Goal: Information Seeking & Learning: Learn about a topic

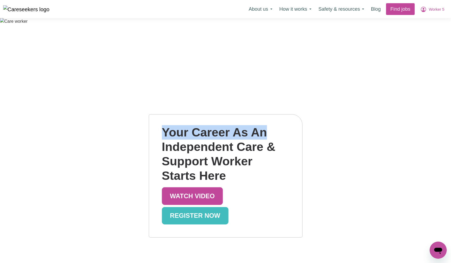
drag, startPoint x: 159, startPoint y: 142, endPoint x: 265, endPoint y: 141, distance: 105.4
click at [265, 141] on div "Your Career As An Independent Care & Support Worker Starts Here WATCH VIDEO REG…" at bounding box center [225, 175] width 153 height 122
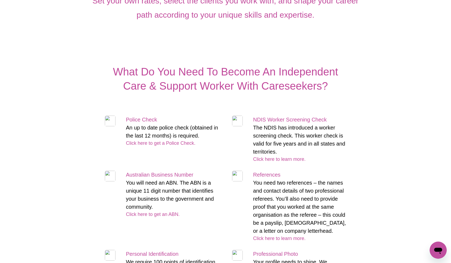
scroll to position [955, 0]
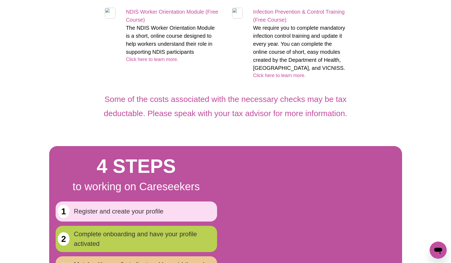
scroll to position [1366, 0]
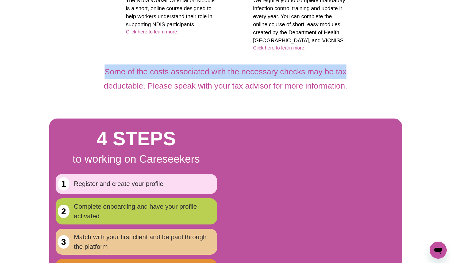
drag, startPoint x: 110, startPoint y: 181, endPoint x: 356, endPoint y: 176, distance: 246.6
click at [356, 106] on h4 "Some of the costs associated with the necessary checks may be tax deductable. P…" at bounding box center [225, 79] width 282 height 54
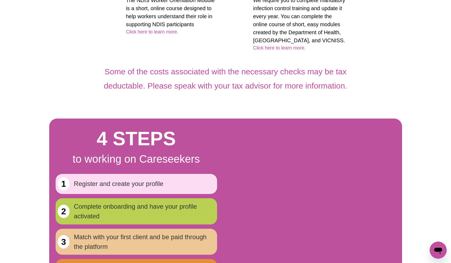
drag, startPoint x: 129, startPoint y: 94, endPoint x: 163, endPoint y: 94, distance: 34.0
click at [163, 36] on div "NDIS Worker Orientation Module (Free Course) The NDIS Worker Orientation Module…" at bounding box center [173, 7] width 106 height 55
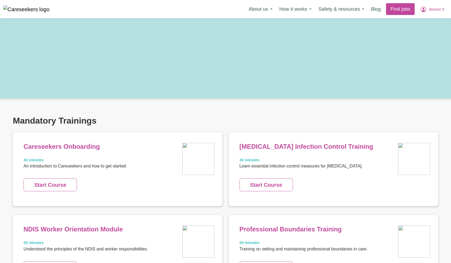
scroll to position [228, 0]
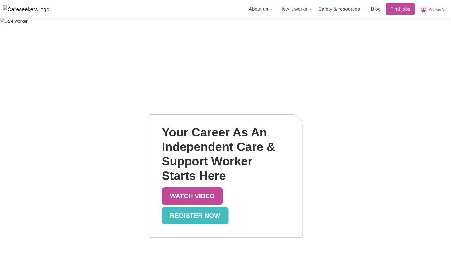
scroll to position [1359, 0]
